Goal: Transaction & Acquisition: Obtain resource

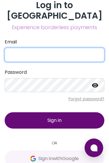
click at [77, 48] on input "Email" at bounding box center [55, 55] width 100 height 14
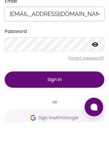
type input "[EMAIL_ADDRESS][DOMAIN_NAME]"
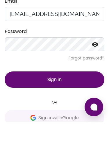
scroll to position [7, 0]
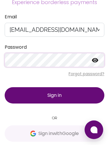
click at [98, 75] on icon at bounding box center [95, 78] width 7 height 7
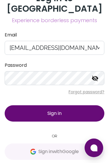
click at [79, 105] on button "Sign in" at bounding box center [55, 113] width 100 height 16
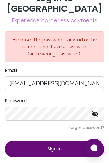
scroll to position [0, 0]
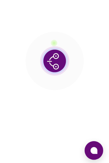
scroll to position [-1, 0]
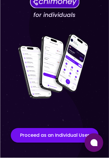
scroll to position [202, 0]
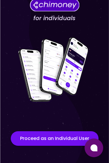
click at [66, 138] on button "Proceed as an Individual User" at bounding box center [55, 138] width 88 height 15
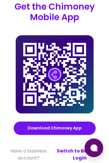
click at [67, 130] on link "Download Chimoney App" at bounding box center [55, 128] width 54 height 7
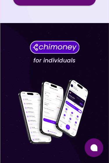
scroll to position [182, 0]
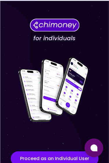
click at [68, 160] on button "Proceed as an Individual User" at bounding box center [55, 159] width 88 height 15
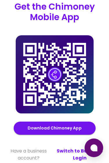
click at [71, 150] on link "Switch to Business Login" at bounding box center [79, 155] width 49 height 14
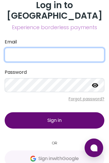
click at [86, 48] on input "Email" at bounding box center [55, 55] width 100 height 14
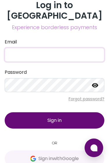
scroll to position [7, 0]
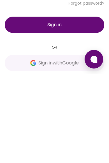
click at [69, 148] on span "Sign in with Google" at bounding box center [59, 151] width 41 height 7
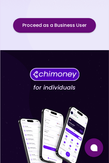
scroll to position [182, 0]
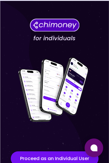
click at [65, 159] on button "Proceed as an Individual User" at bounding box center [55, 159] width 88 height 15
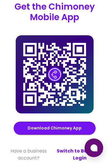
click at [73, 130] on link "Download Chimoney App" at bounding box center [55, 128] width 54 height 7
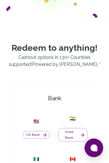
scroll to position [57, 0]
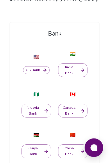
click at [40, 105] on button "Nigeria Bank" at bounding box center [37, 111] width 30 height 14
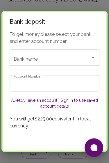
scroll to position [121, 0]
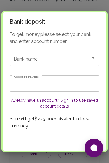
click at [91, 61] on icon "Open" at bounding box center [93, 57] width 7 height 7
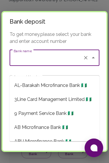
scroll to position [121, 0]
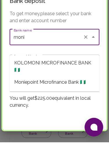
click at [74, 100] on span "Moniepoint Microfinance Bank 🇳🇬" at bounding box center [50, 103] width 72 height 7
type input "Moniepoint Microfinance Bank"
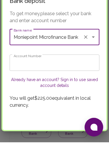
click at [71, 75] on input "Account Number" at bounding box center [55, 83] width 90 height 16
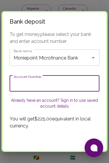
scroll to position [221, 0]
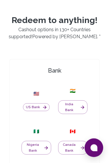
click at [38, 143] on button "Nigeria Bank" at bounding box center [37, 148] width 30 height 14
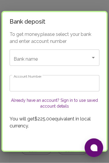
scroll to position [84, 0]
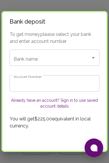
click at [87, 62] on div at bounding box center [89, 58] width 15 height 8
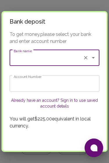
scroll to position [84, 0]
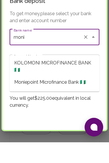
click at [73, 100] on span "Moniepoint Microfinance Bank 🇳🇬" at bounding box center [50, 103] width 72 height 7
type input "Moniepoint Microfinance Bank"
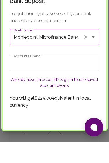
click at [63, 75] on input "Account Number" at bounding box center [55, 83] width 90 height 16
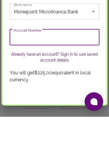
click at [51, 75] on input "Account Number" at bounding box center [55, 83] width 90 height 16
paste input "9014820313, UBONG SUNDAY AKPAN, Moniepoint MFB"
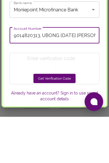
type input "9014820313, UBONG SUNDAY AKPAN, Moniepoint MFB"
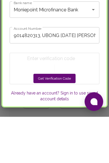
scroll to position [130, 0]
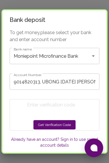
click at [64, 124] on button "Get Verification Code" at bounding box center [55, 124] width 42 height 9
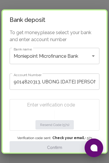
click at [67, 103] on input "Enter verification code" at bounding box center [56, 104] width 58 height 9
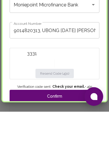
type input "3331"
click at [82, 141] on button "Confirm" at bounding box center [55, 147] width 90 height 13
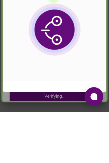
scroll to position [182, 0]
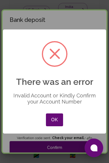
click at [59, 126] on button "OK" at bounding box center [54, 120] width 17 height 13
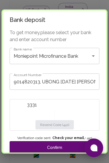
click at [40, 82] on input "9014820313, UBONG SUNDAY AKPAN, Moniepoint MFB" at bounding box center [55, 82] width 90 height 16
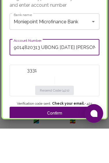
type input "9014820313 UBONG SUNDAY AKPAN, Moniepoint MFB"
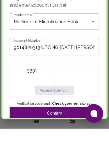
scroll to position [216, 0]
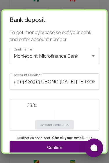
click at [65, 145] on button "Confirm" at bounding box center [55, 147] width 90 height 13
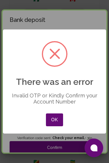
click at [57, 126] on button "OK" at bounding box center [54, 120] width 17 height 13
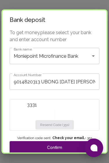
scroll to position [0, 0]
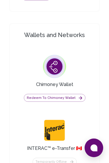
scroll to position [625, 0]
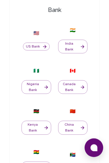
click at [35, 88] on button "Nigeria Bank" at bounding box center [37, 88] width 30 height 14
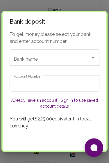
scroll to position [145, 0]
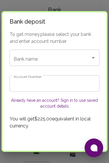
click at [26, 62] on input "Bank name" at bounding box center [46, 57] width 69 height 11
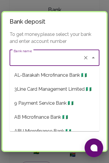
scroll to position [144, 0]
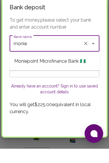
click at [20, 72] on span "Moniepoint Microfinance Bank 🇳🇬" at bounding box center [50, 75] width 72 height 7
type input "Moniepoint Microfinance Bank"
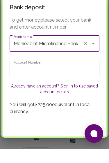
click at [20, 75] on input "Account Number" at bounding box center [55, 83] width 90 height 16
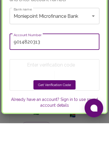
type input "9014820313"
click at [67, 120] on button "Get Verification Code" at bounding box center [55, 124] width 42 height 9
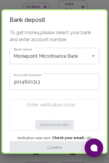
click at [62, 109] on input "Enter verification code" at bounding box center [56, 104] width 58 height 9
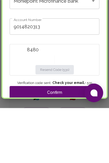
type input "8480"
click at [68, 141] on button "Confirm" at bounding box center [55, 147] width 90 height 13
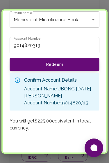
scroll to position [36, 0]
click at [86, 64] on button "Redeem" at bounding box center [55, 64] width 90 height 13
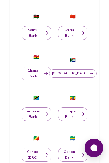
scroll to position [0, 0]
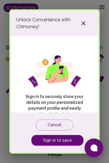
click at [81, 21] on icon "button" at bounding box center [83, 23] width 7 height 7
